Goal: Task Accomplishment & Management: Manage account settings

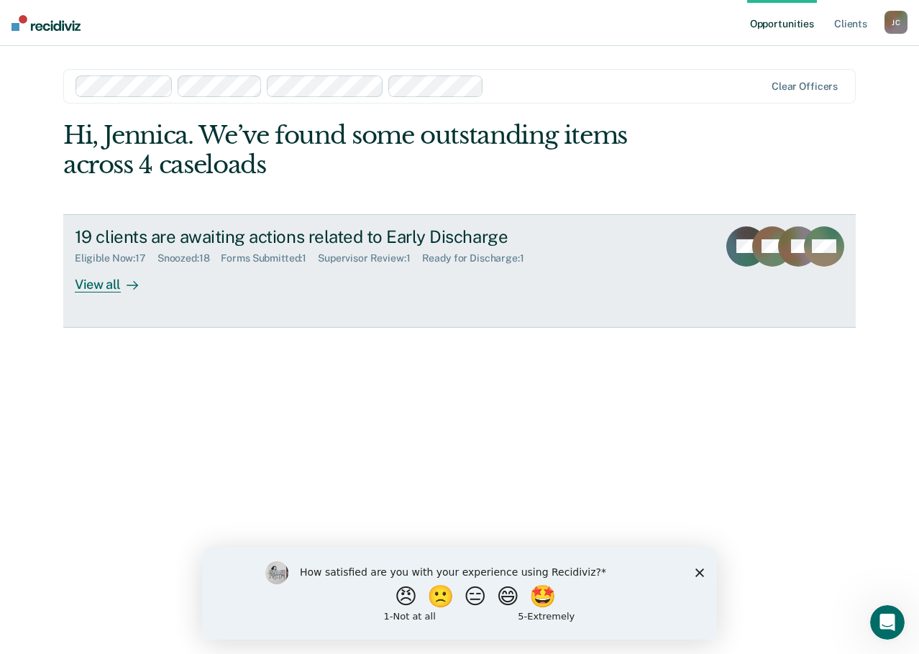
click at [421, 261] on div "Supervisor Review : 1" at bounding box center [370, 258] width 104 height 12
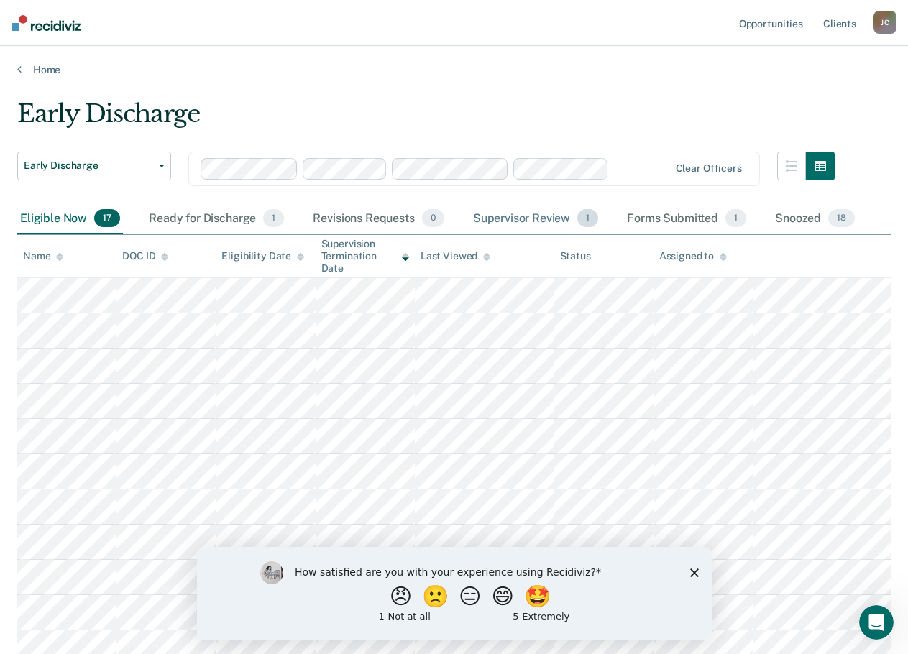
click at [520, 219] on div "Supervisor Review 1" at bounding box center [536, 219] width 132 height 32
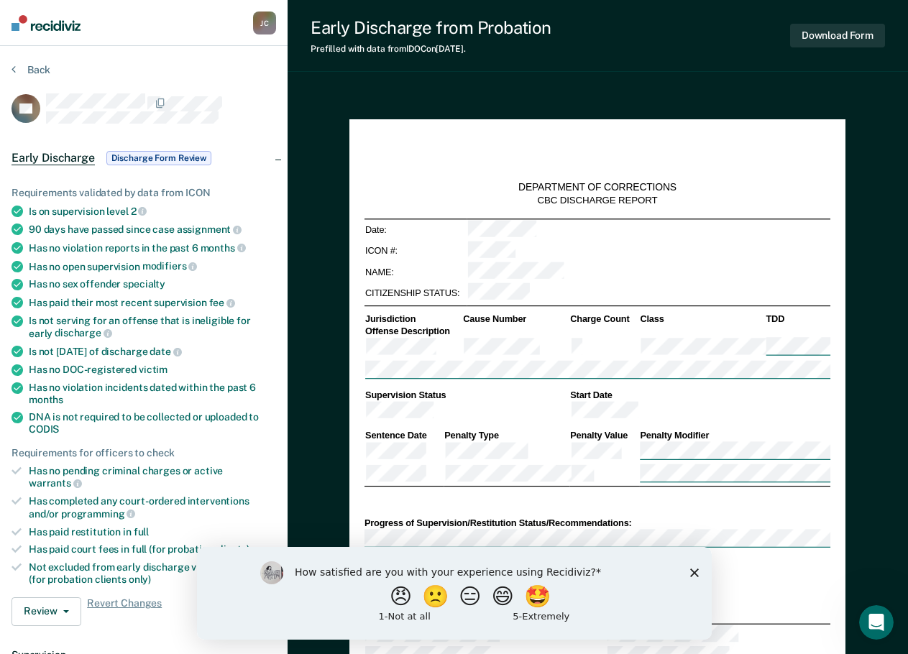
type textarea "x"
click at [41, 597] on button "Review" at bounding box center [47, 611] width 70 height 29
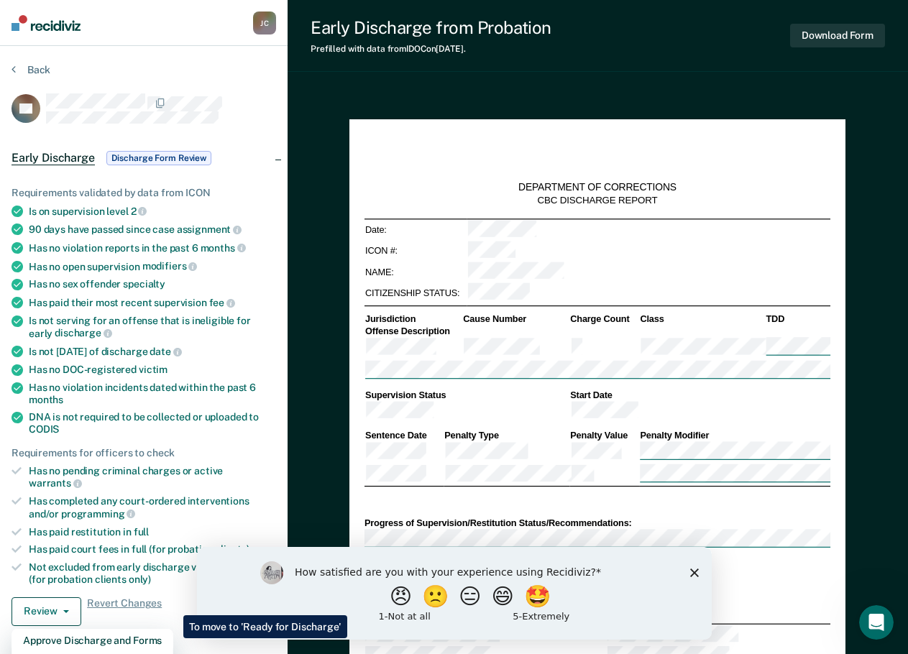
click at [689, 569] on icon "Close survey" at bounding box center [693, 572] width 9 height 9
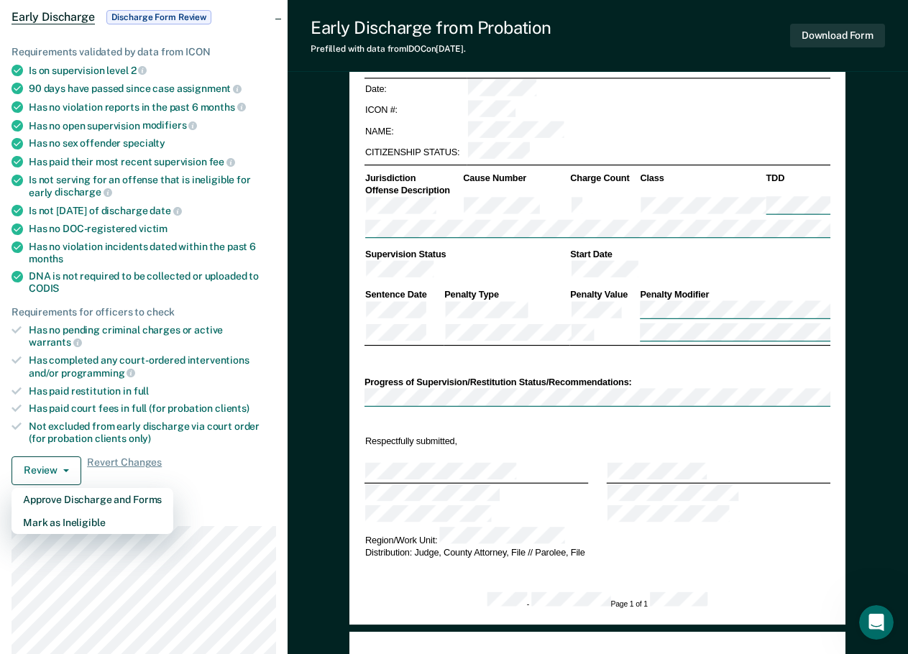
scroll to position [144, 0]
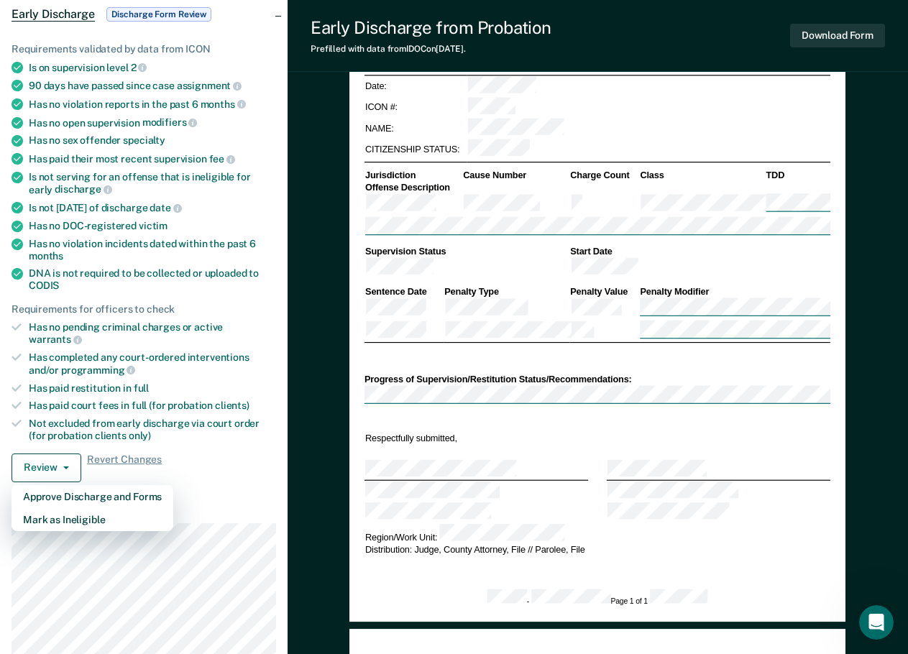
click at [87, 193] on div "Is not serving for an offense that is ineligible for early discharge" at bounding box center [152, 183] width 247 height 24
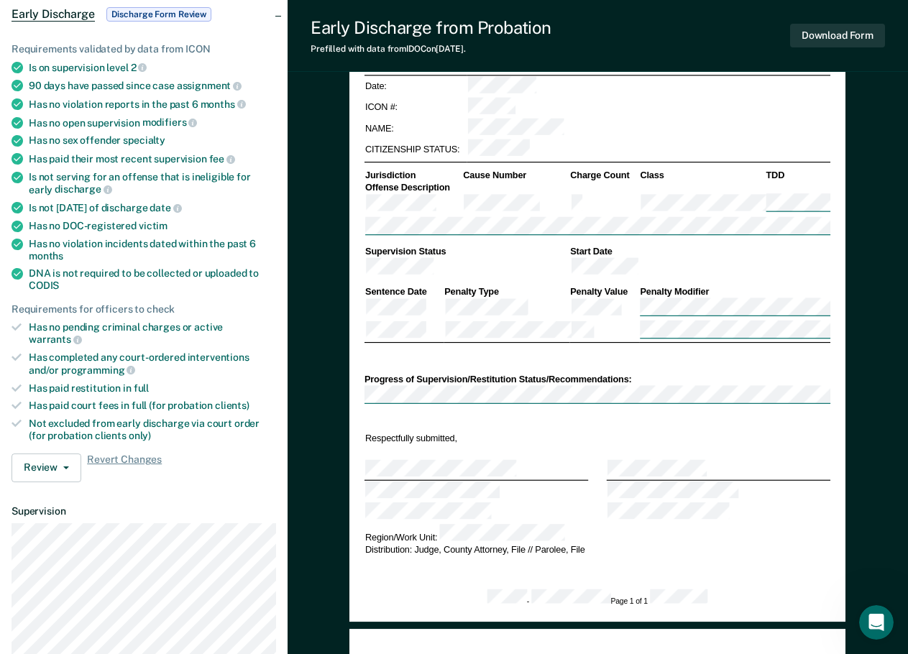
click at [278, 15] on div "Early Discharge Discharge Form Review" at bounding box center [144, 14] width 288 height 46
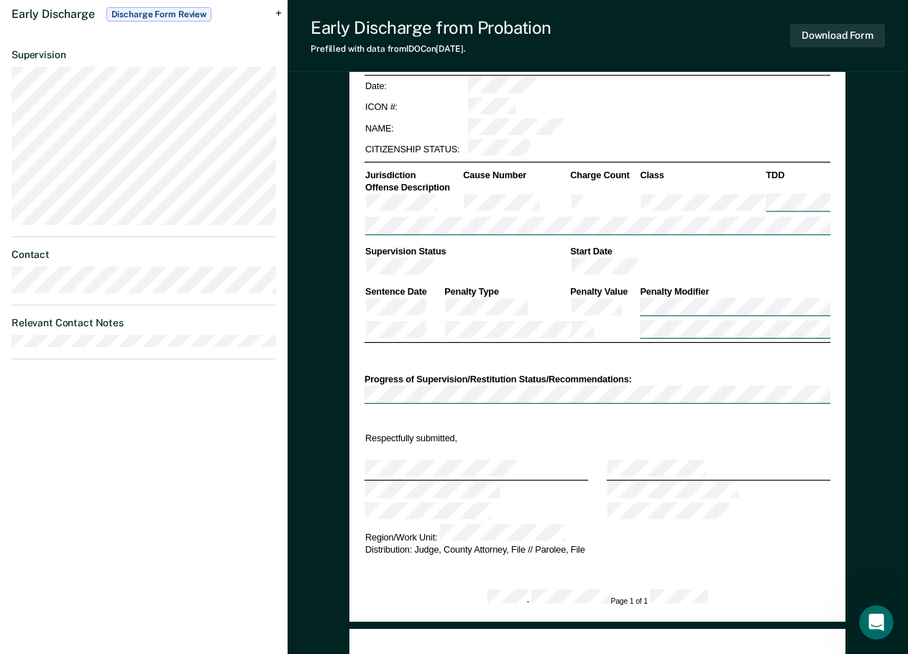
click at [277, 14] on div "Early Discharge Discharge Form Review" at bounding box center [144, 14] width 288 height 46
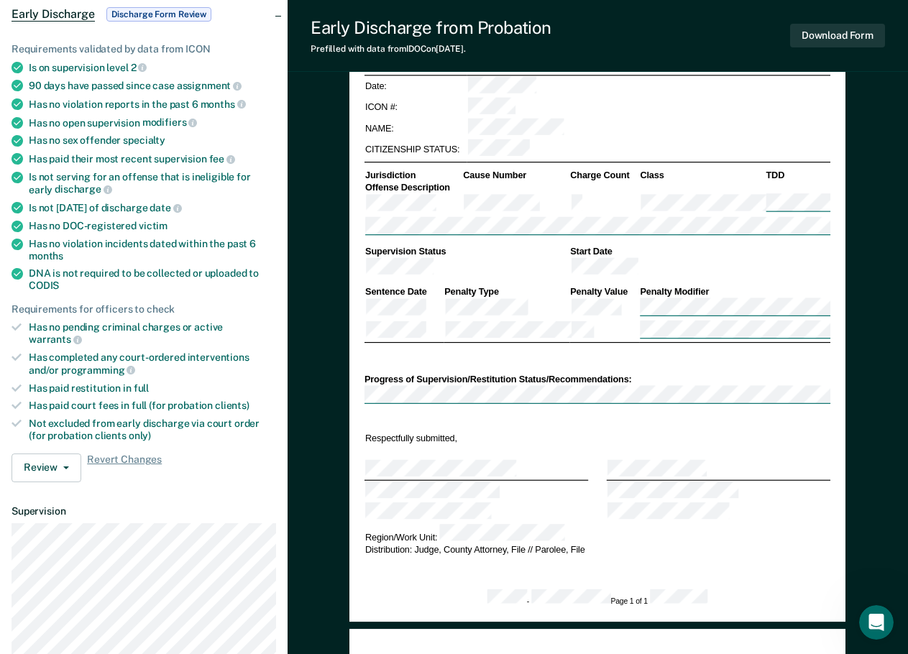
click at [67, 16] on span "Early Discharge" at bounding box center [53, 14] width 83 height 14
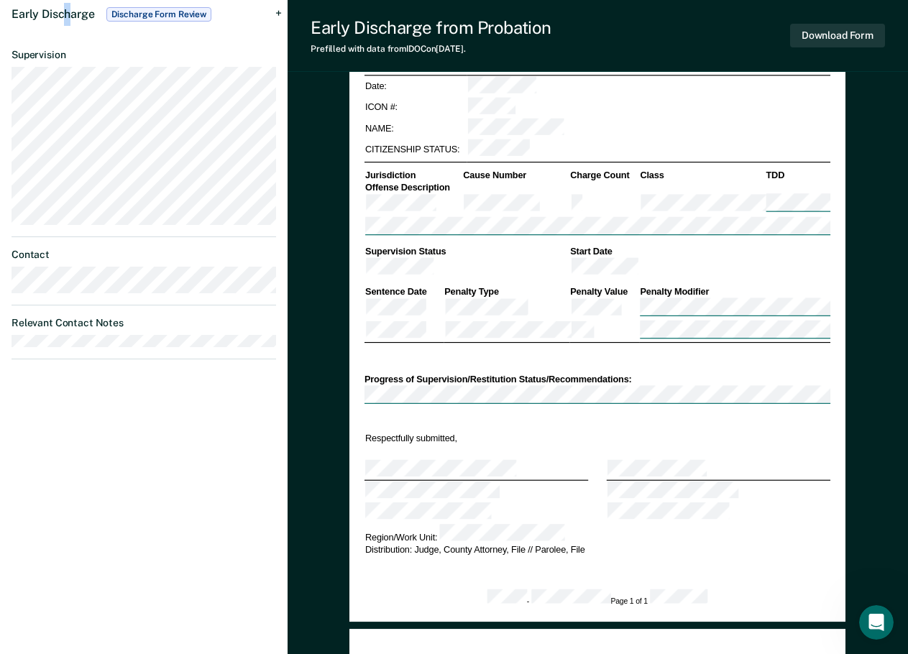
click at [70, 14] on span "Early Discharge" at bounding box center [53, 14] width 83 height 14
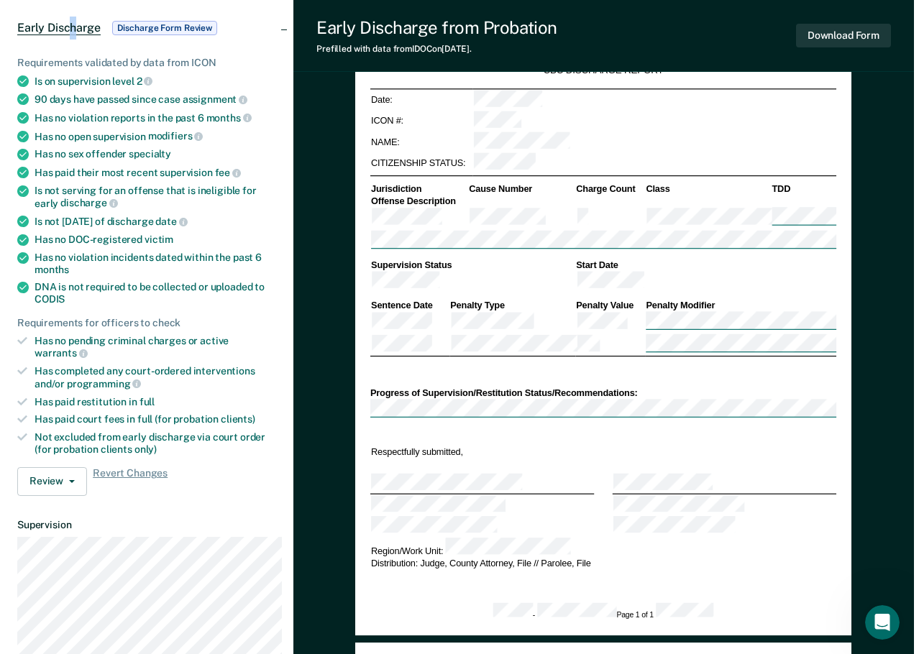
scroll to position [0, 0]
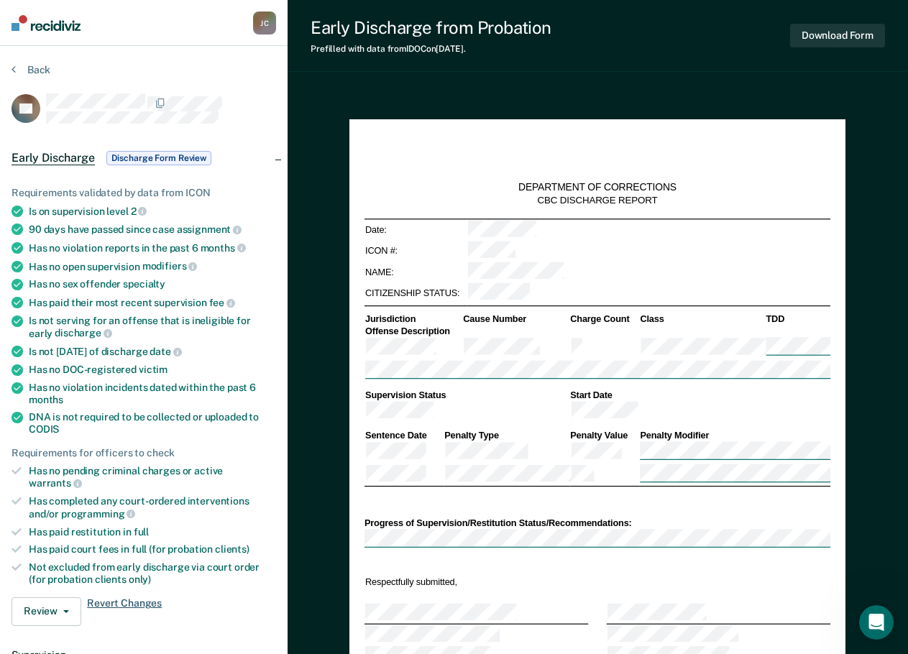
click at [129, 597] on span "Revert Changes" at bounding box center [124, 611] width 75 height 29
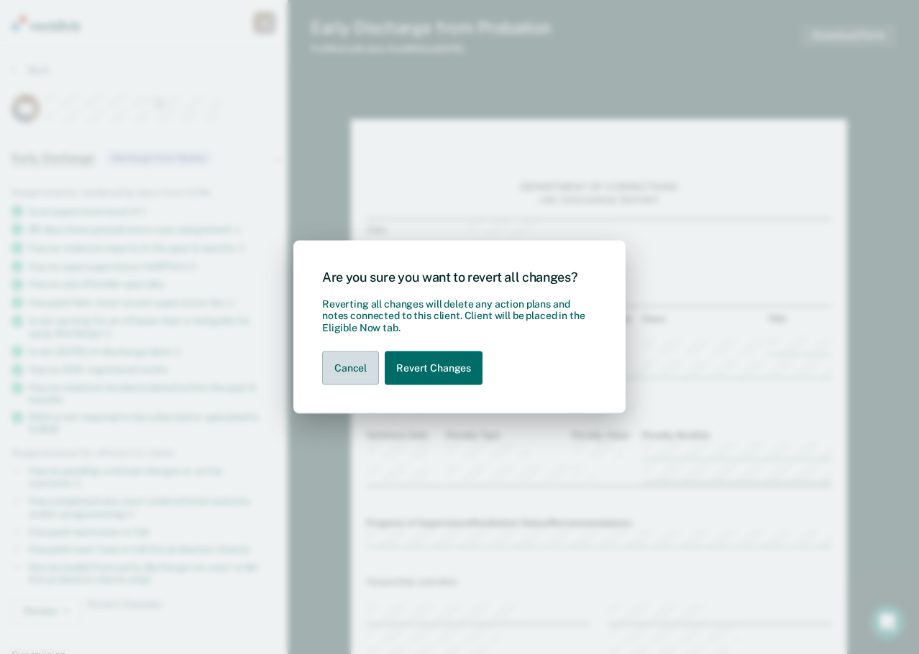
click at [353, 370] on button "Cancel" at bounding box center [350, 369] width 57 height 34
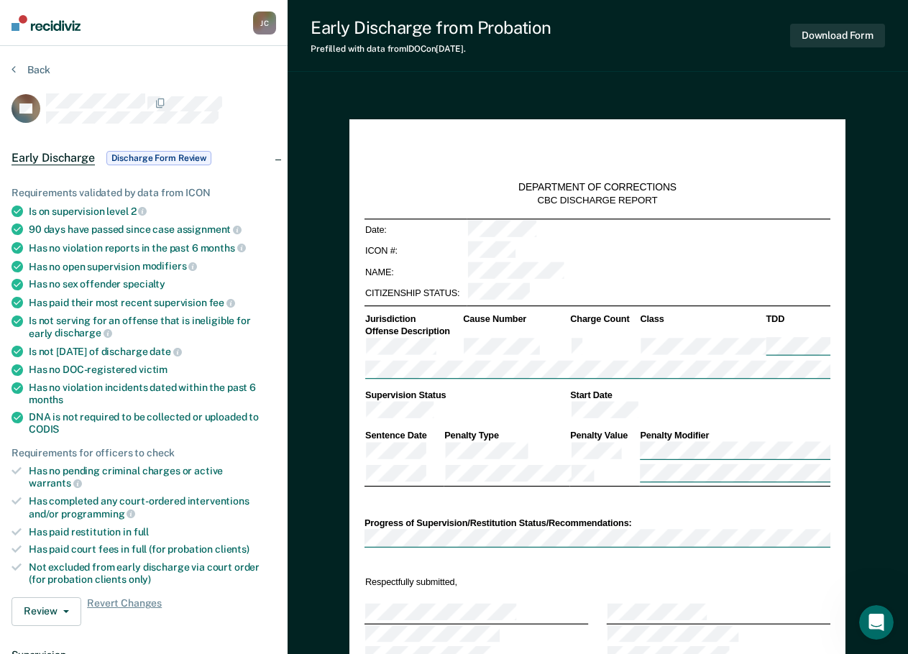
click at [260, 24] on div "[PERSON_NAME]" at bounding box center [264, 23] width 23 height 23
click at [185, 27] on nav "[PERSON_NAME] [PERSON_NAME] Profile How it works Log Out" at bounding box center [144, 23] width 288 height 46
click at [37, 19] on img at bounding box center [46, 23] width 69 height 16
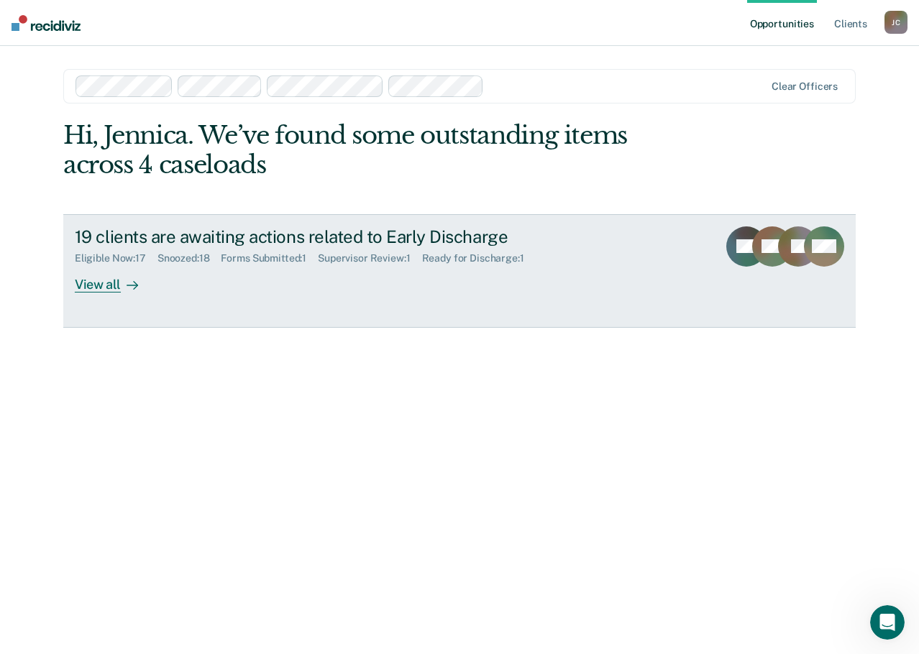
click at [457, 249] on div "Eligible Now : 17 Snoozed : 18 Forms Submitted : 1 Supervisor Review : 1 Ready …" at bounding box center [327, 256] width 505 height 18
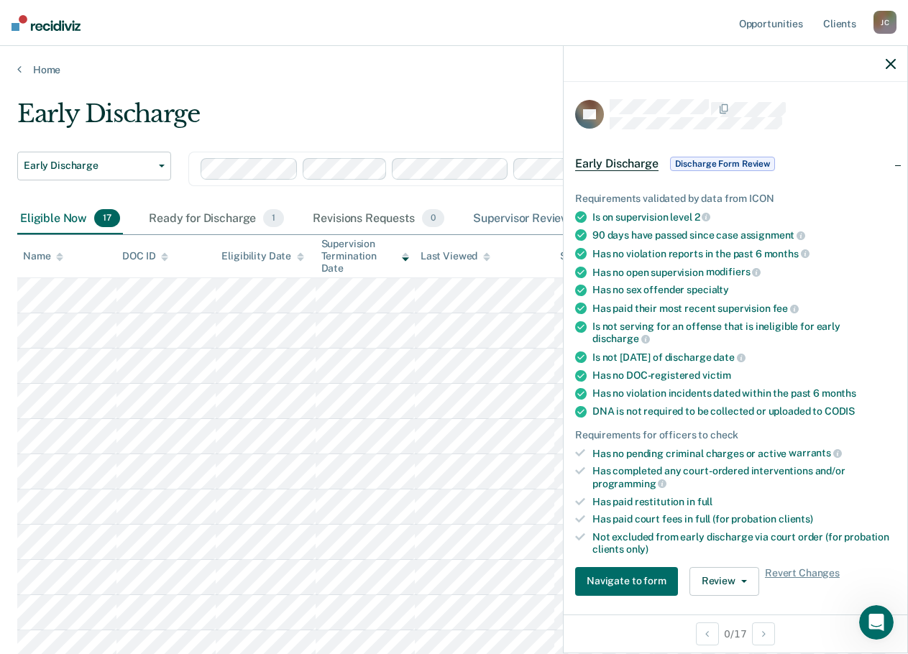
click at [510, 215] on div "Supervisor Review 1" at bounding box center [536, 219] width 132 height 32
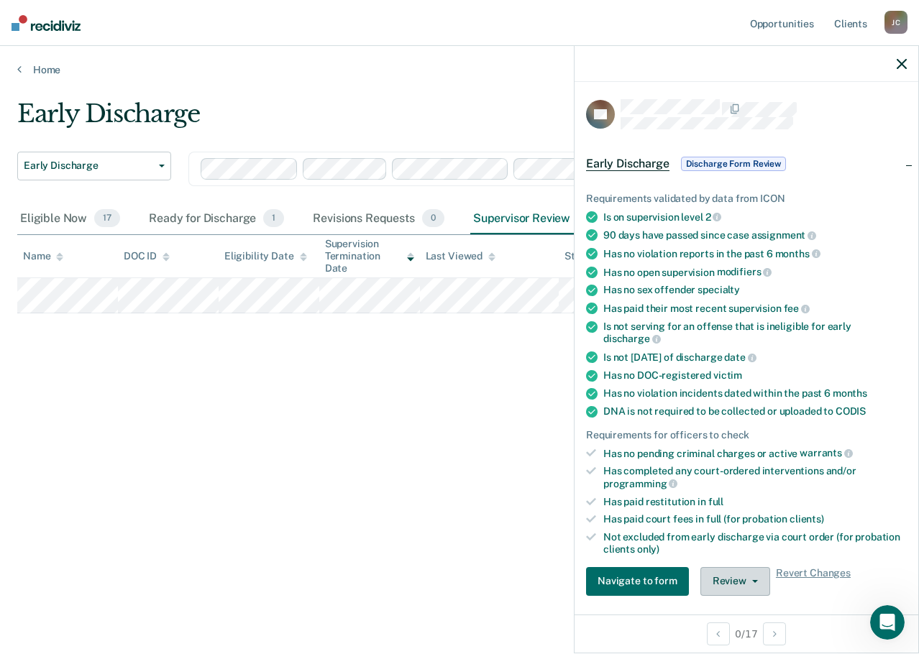
click at [722, 576] on button "Review" at bounding box center [735, 581] width 70 height 29
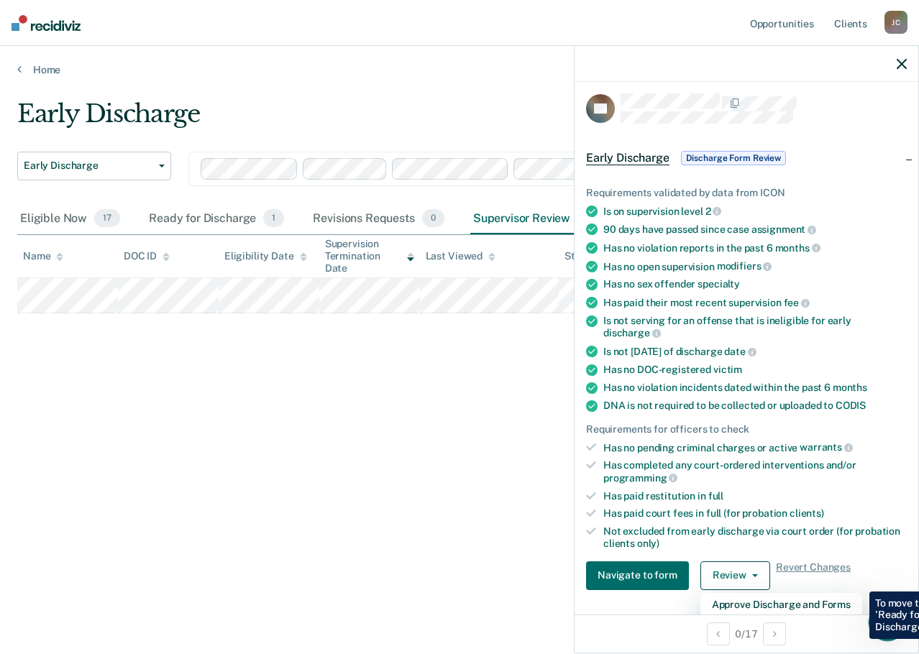
click at [892, 615] on icon "Open Intercom Messenger" at bounding box center [885, 621] width 24 height 24
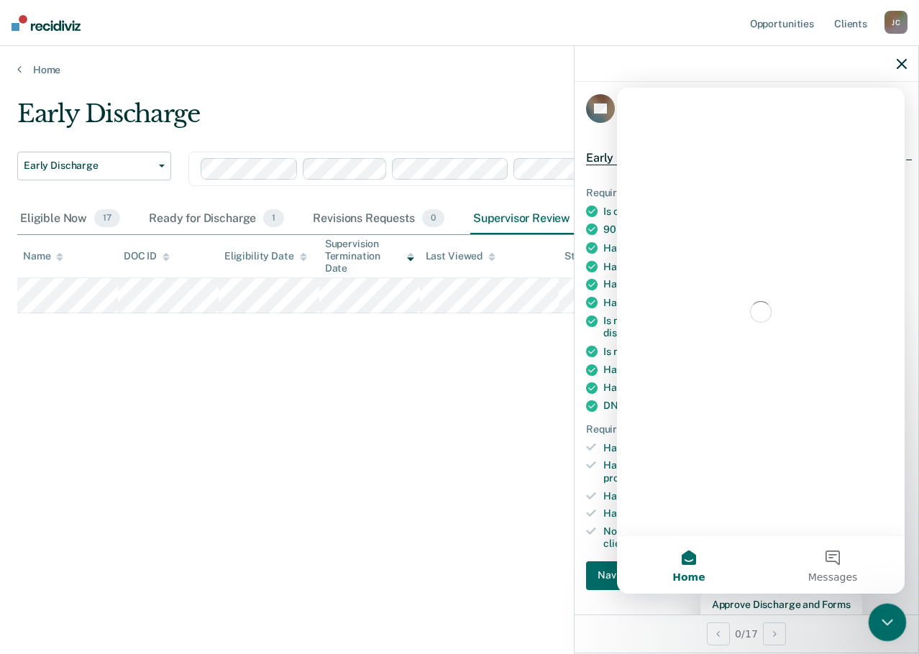
scroll to position [0, 0]
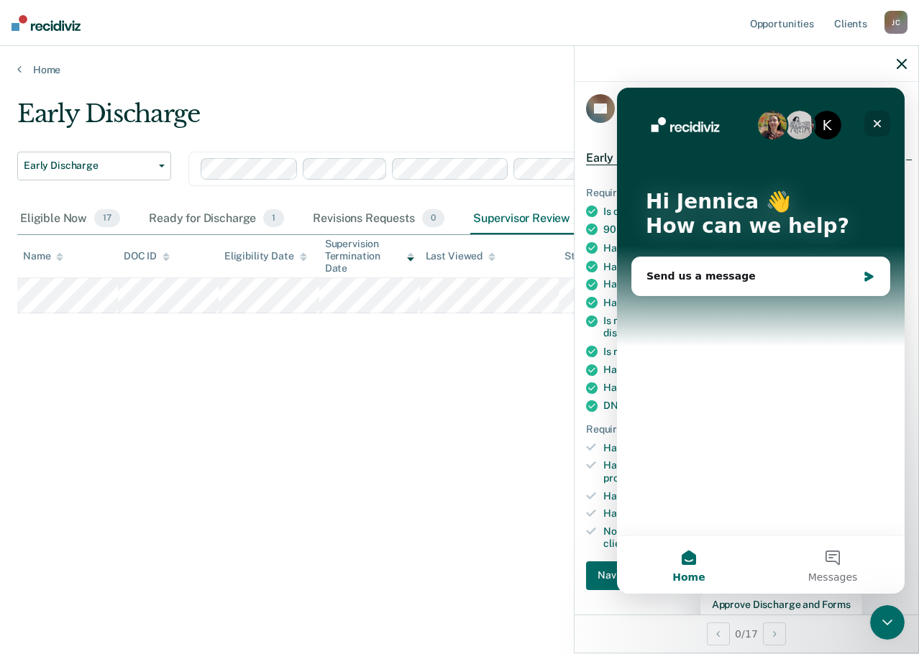
click at [882, 122] on icon "Close" at bounding box center [877, 124] width 12 height 12
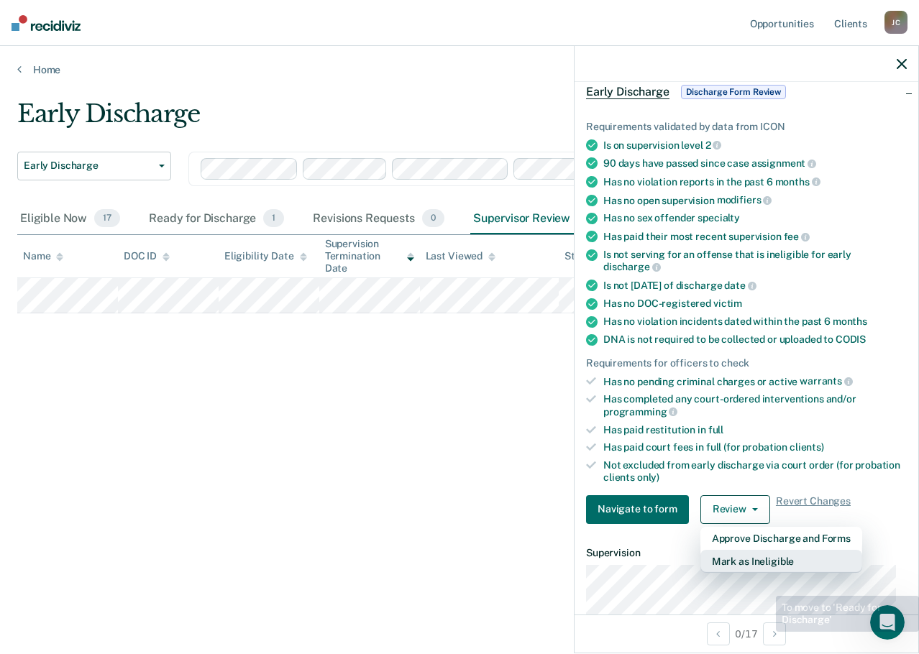
scroll to position [221, 0]
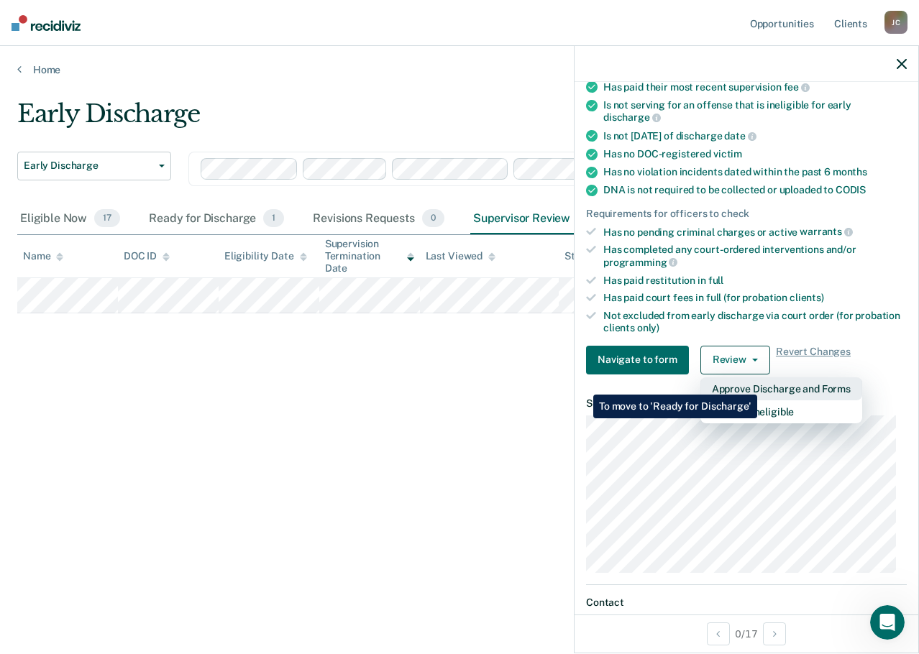
click at [757, 384] on button "Approve Discharge and Forms" at bounding box center [781, 388] width 162 height 23
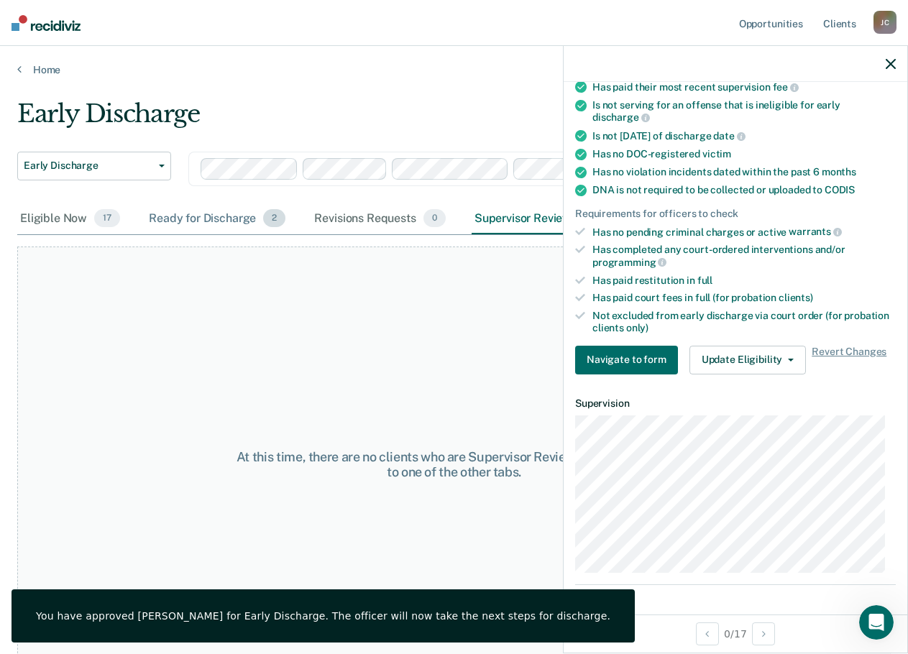
click at [228, 222] on div "Ready for Discharge 2" at bounding box center [217, 219] width 142 height 32
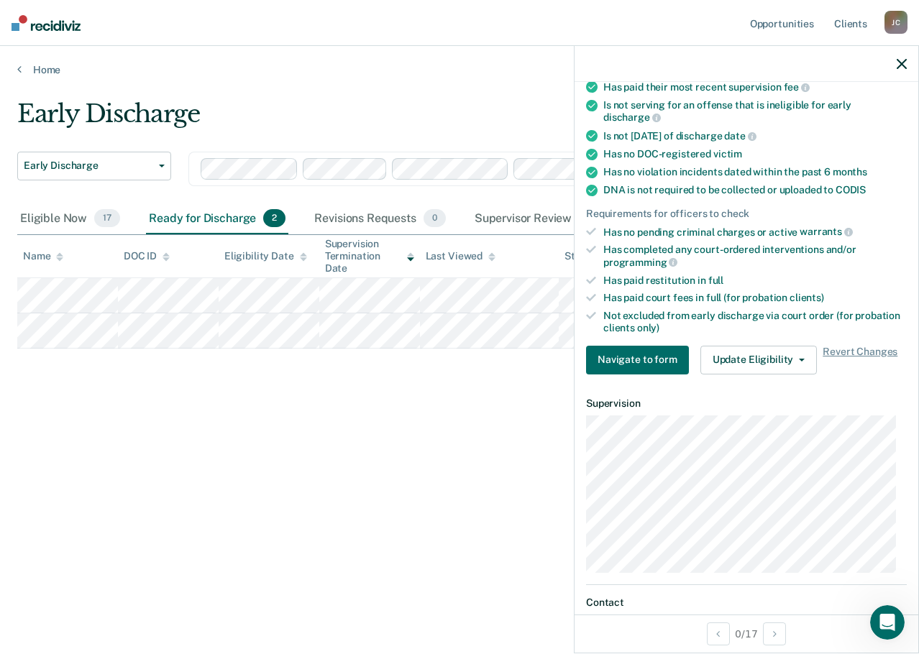
click at [897, 58] on button "button" at bounding box center [901, 64] width 10 height 12
